Goal: Navigation & Orientation: Find specific page/section

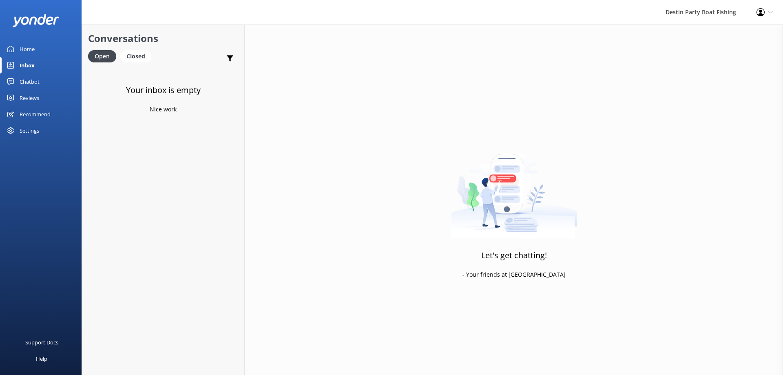
click at [27, 46] on div "Home" at bounding box center [27, 49] width 15 height 16
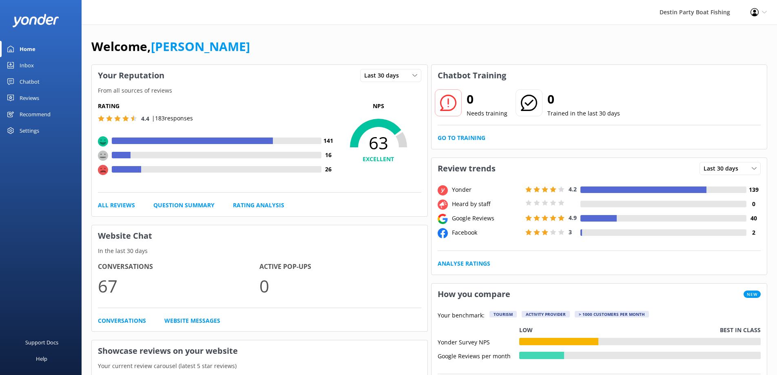
click at [29, 64] on div "Inbox" at bounding box center [27, 65] width 14 height 16
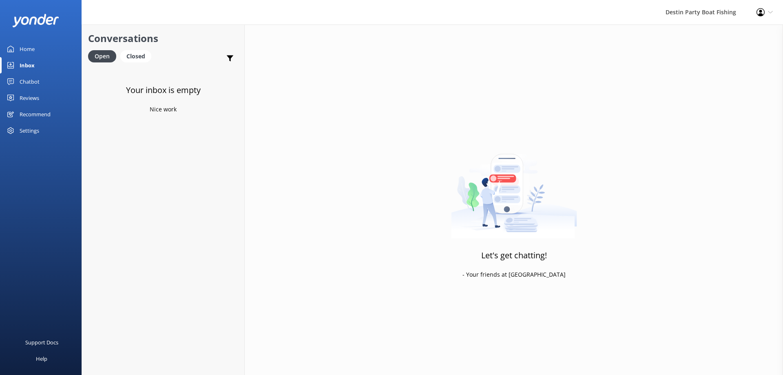
click at [27, 83] on div "Chatbot" at bounding box center [30, 81] width 20 height 16
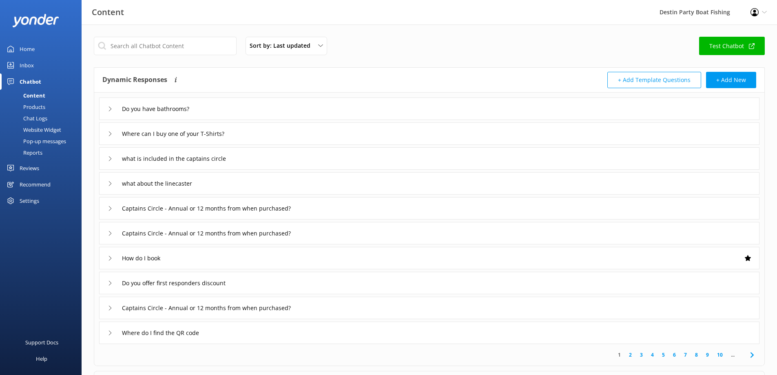
click at [29, 168] on div "Reviews" at bounding box center [30, 168] width 20 height 16
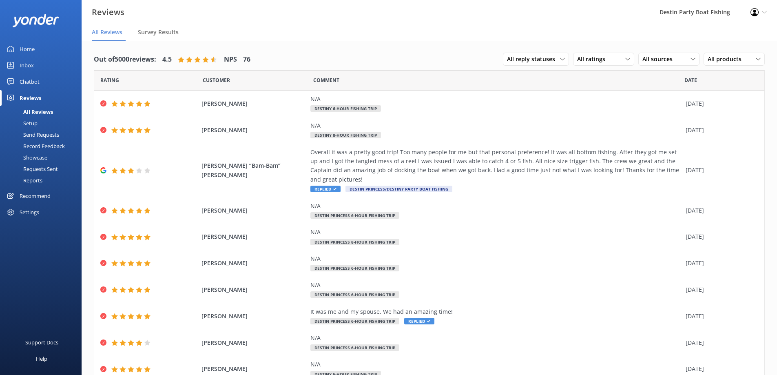
click at [23, 57] on div "Inbox" at bounding box center [27, 65] width 14 height 16
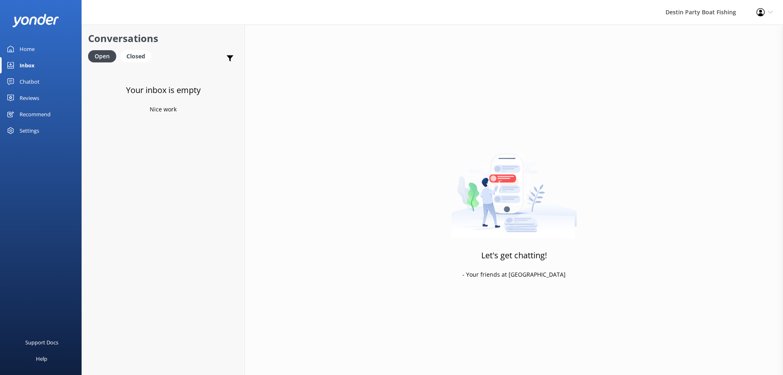
click at [20, 60] on div "Inbox" at bounding box center [27, 65] width 15 height 16
